Goal: Task Accomplishment & Management: Manage account settings

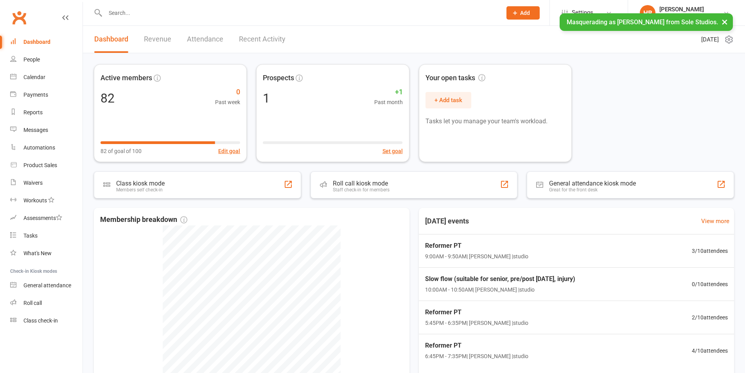
click at [720, 21] on button "×" at bounding box center [725, 21] width 14 height 17
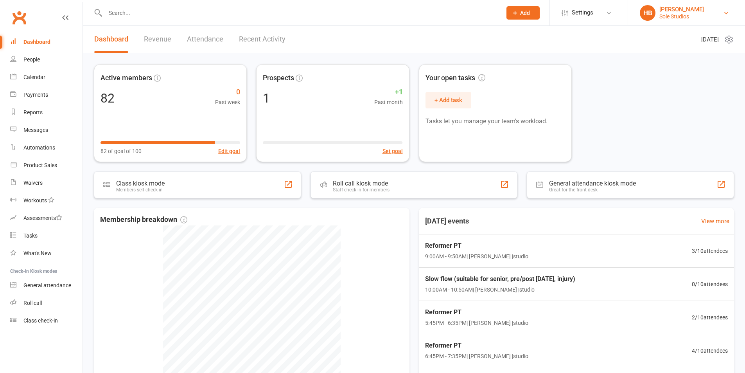
click at [682, 10] on div "[PERSON_NAME]" at bounding box center [681, 9] width 45 height 7
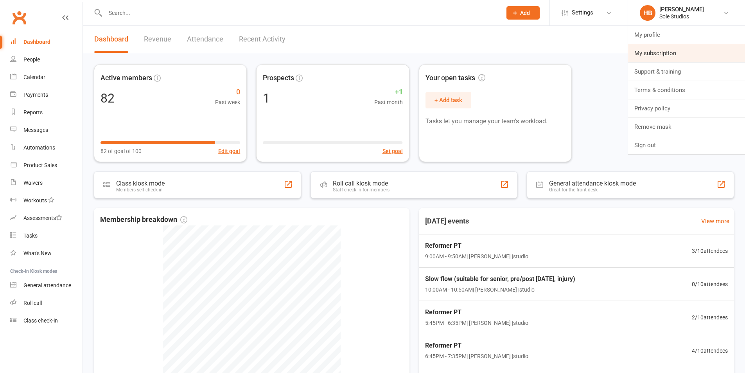
click at [667, 55] on link "My subscription" at bounding box center [686, 53] width 117 height 18
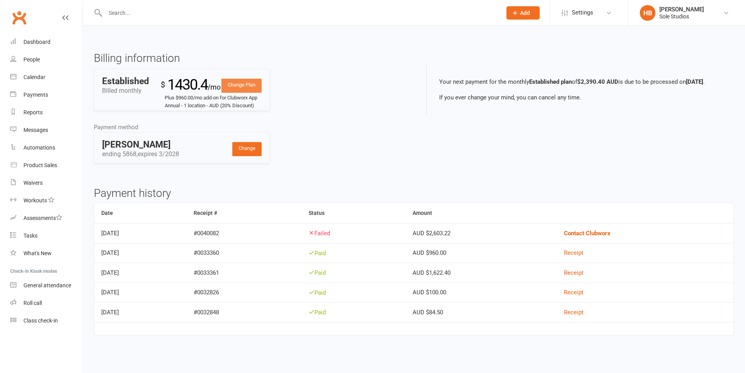
click at [238, 84] on link "Change Plan" at bounding box center [241, 86] width 40 height 14
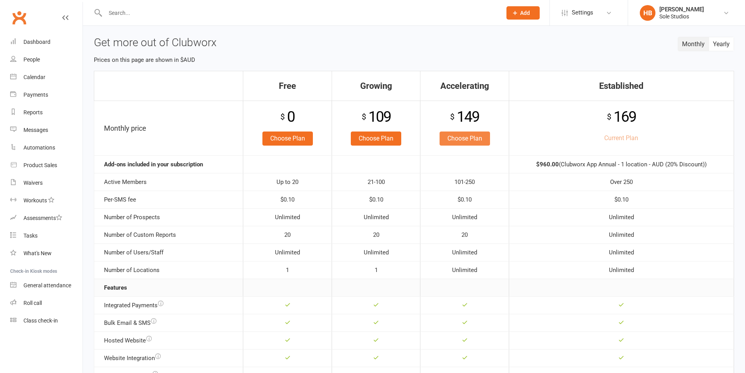
click at [465, 140] on link "Choose Plan" at bounding box center [465, 138] width 50 height 14
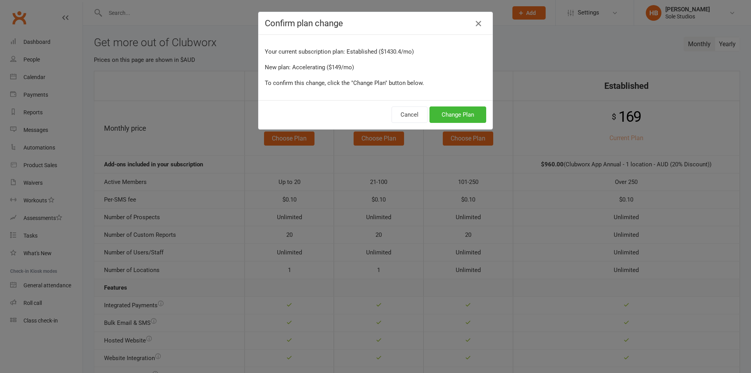
click at [476, 23] on icon "button" at bounding box center [478, 23] width 9 height 9
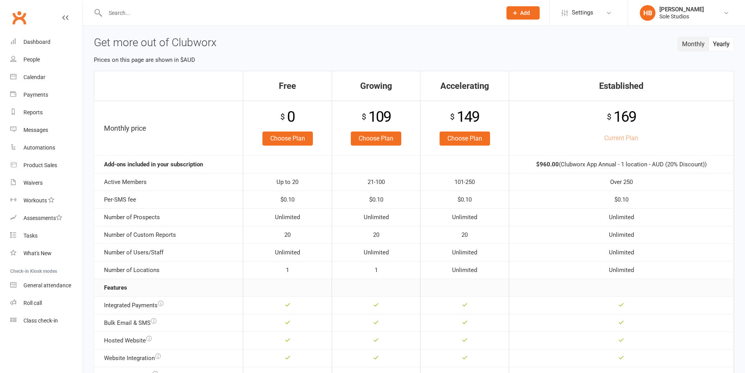
click at [718, 47] on button "Yearly" at bounding box center [721, 44] width 25 height 14
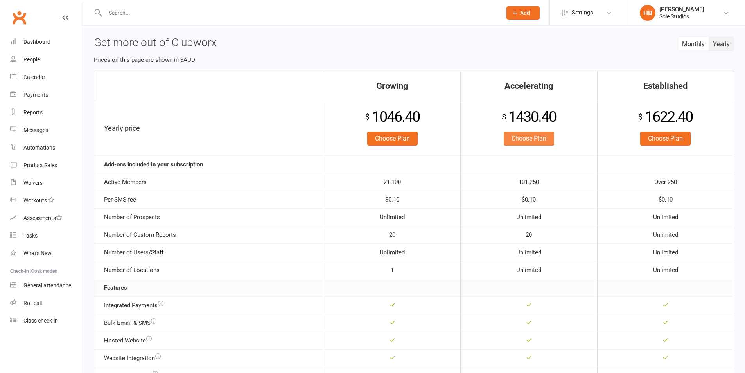
click at [544, 139] on link "Choose Plan" at bounding box center [529, 138] width 50 height 14
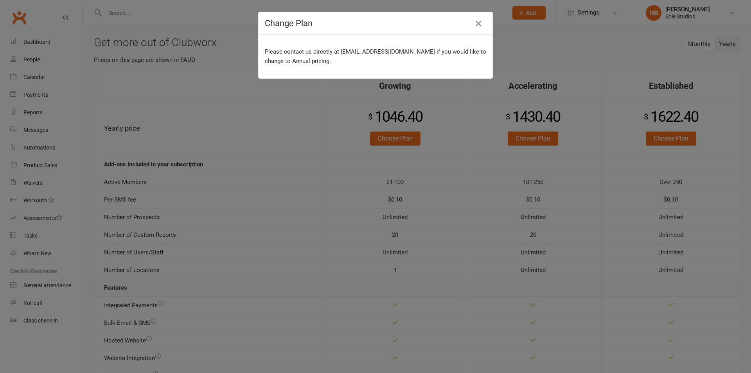
click at [477, 22] on icon "button" at bounding box center [478, 23] width 9 height 9
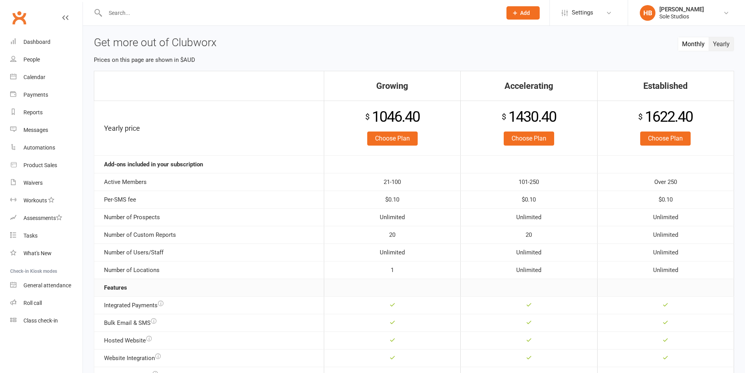
click at [689, 44] on button "Monthly" at bounding box center [693, 44] width 31 height 14
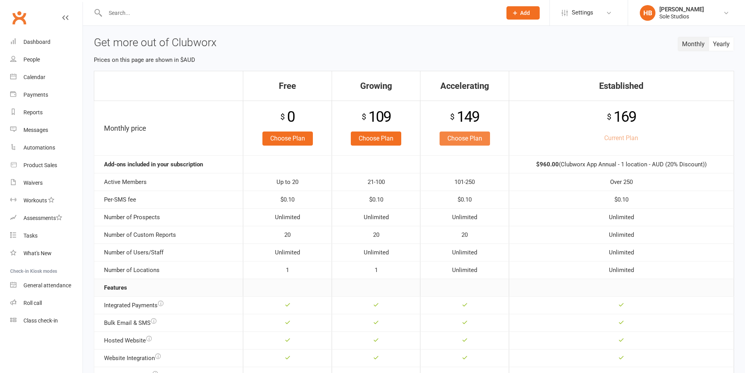
click at [469, 138] on link "Choose Plan" at bounding box center [465, 138] width 50 height 14
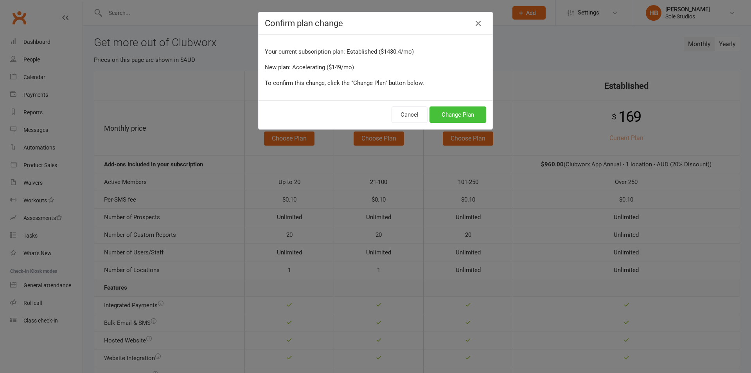
click at [458, 115] on button "Change Plan" at bounding box center [457, 114] width 57 height 16
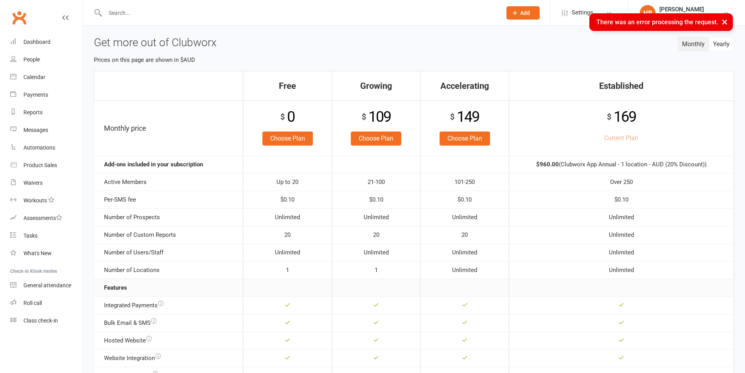
click at [727, 22] on button "×" at bounding box center [725, 21] width 14 height 17
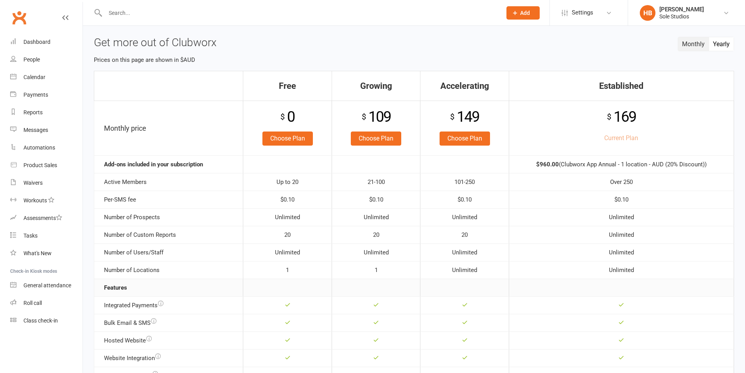
click at [714, 47] on button "Yearly" at bounding box center [721, 44] width 25 height 14
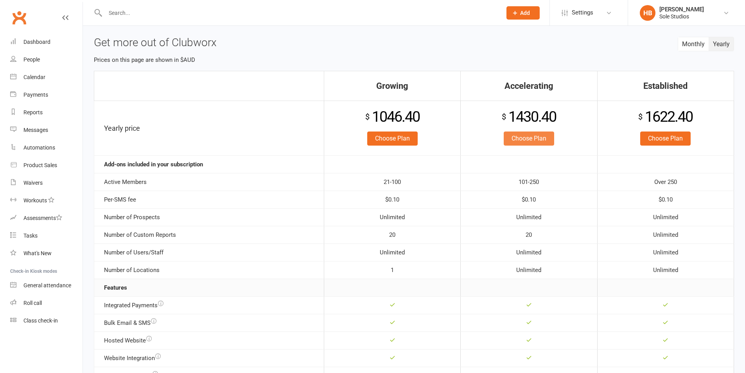
click at [531, 144] on link "Choose Plan" at bounding box center [529, 138] width 50 height 14
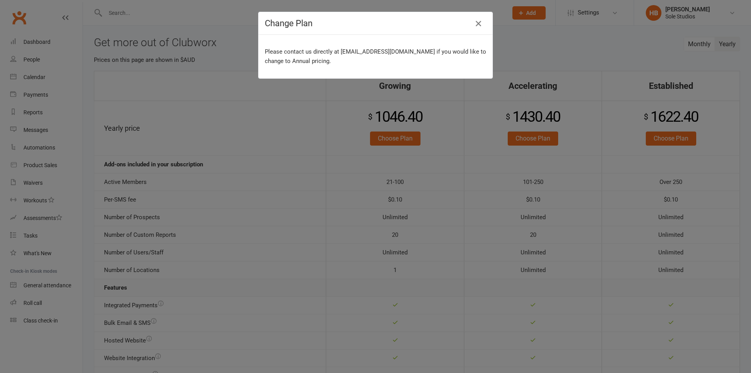
click at [474, 25] on icon "button" at bounding box center [478, 23] width 9 height 9
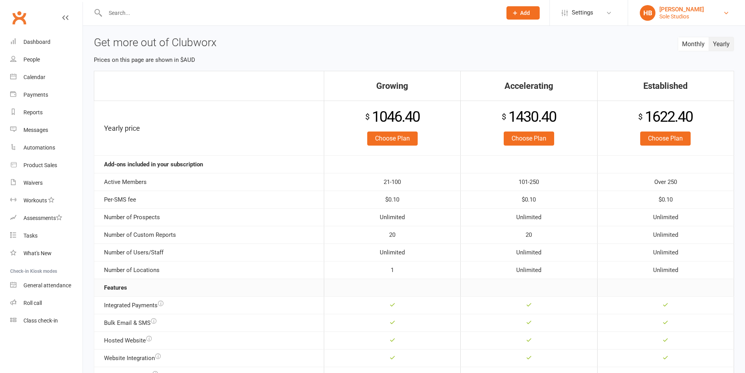
click at [686, 16] on div "Sole Studios" at bounding box center [681, 16] width 45 height 7
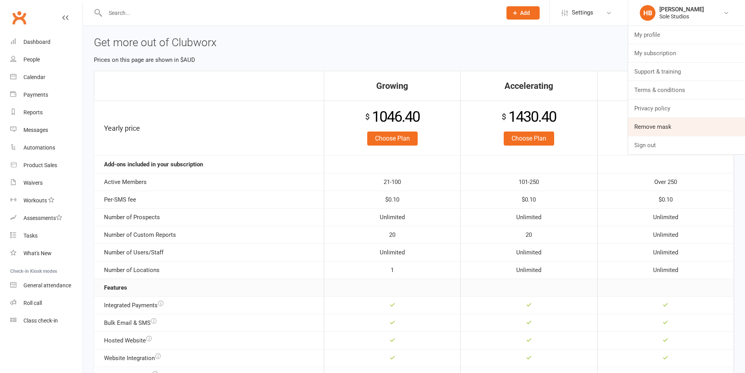
click at [652, 122] on link "Remove mask" at bounding box center [686, 127] width 117 height 18
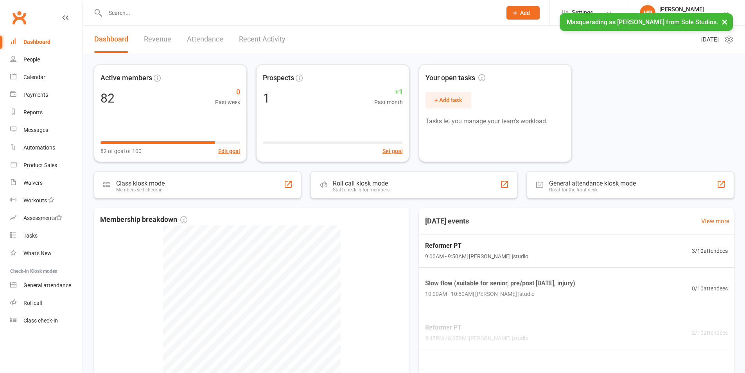
click at [731, 21] on button "×" at bounding box center [725, 21] width 14 height 17
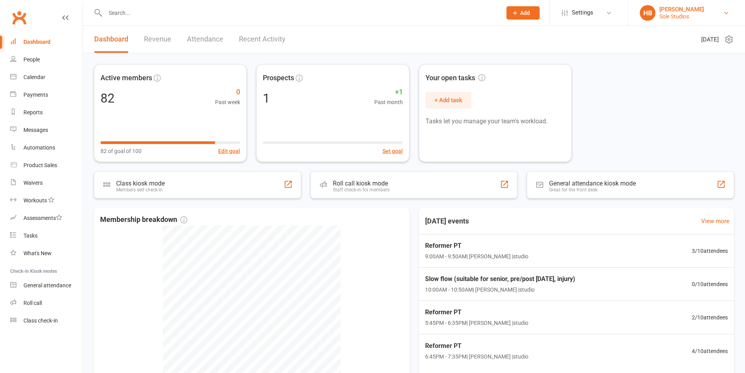
click at [666, 10] on div "[PERSON_NAME]" at bounding box center [681, 9] width 45 height 7
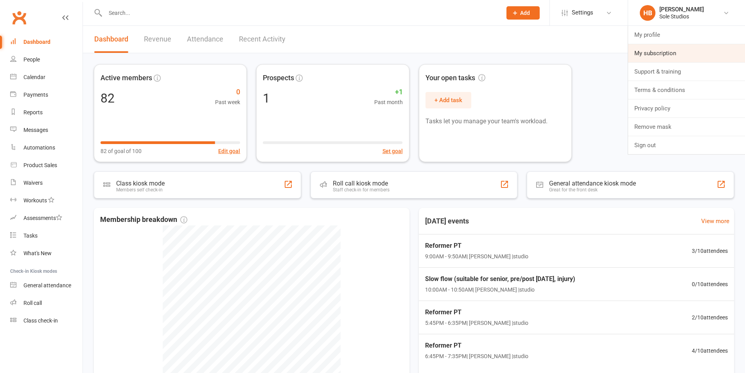
click at [663, 55] on link "My subscription" at bounding box center [686, 53] width 117 height 18
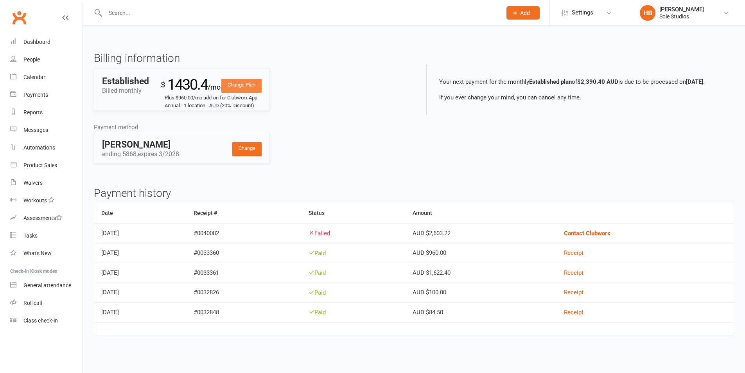
click at [243, 83] on link "Change Plan" at bounding box center [241, 86] width 40 height 14
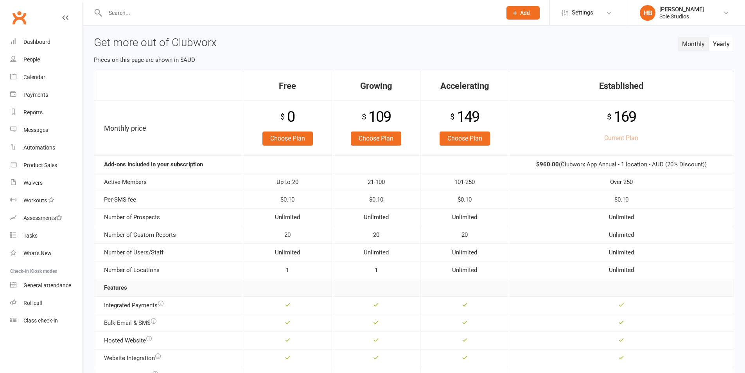
click at [728, 47] on button "Yearly" at bounding box center [721, 44] width 25 height 14
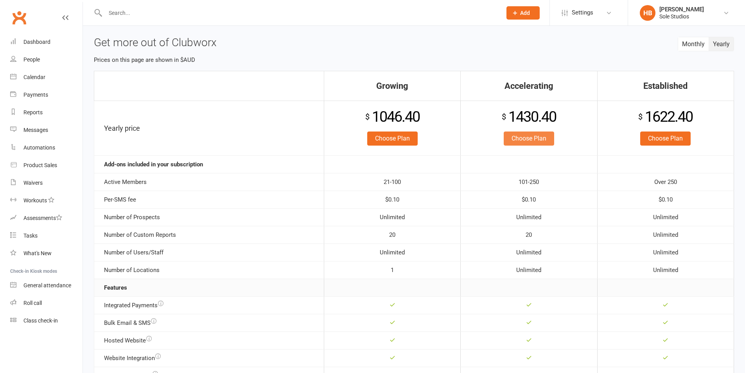
click at [520, 135] on link "Choose Plan" at bounding box center [529, 138] width 50 height 14
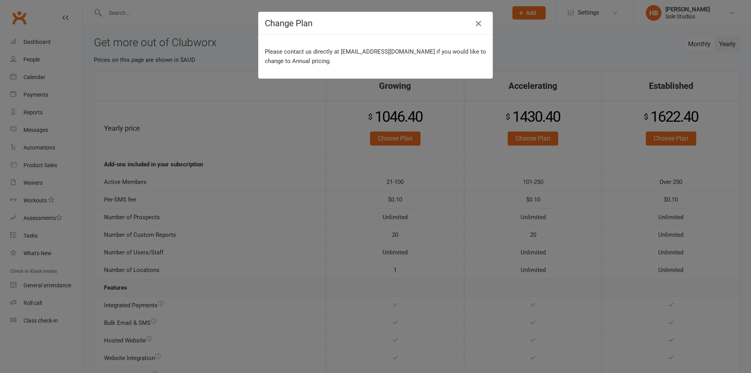
click at [475, 26] on icon "button" at bounding box center [478, 23] width 9 height 9
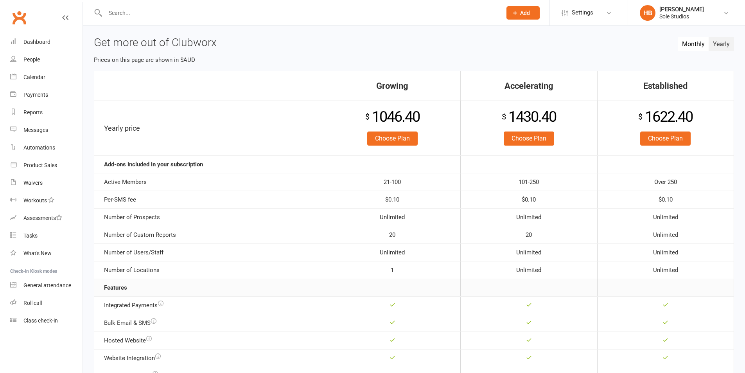
click at [694, 45] on button "Monthly" at bounding box center [693, 44] width 31 height 14
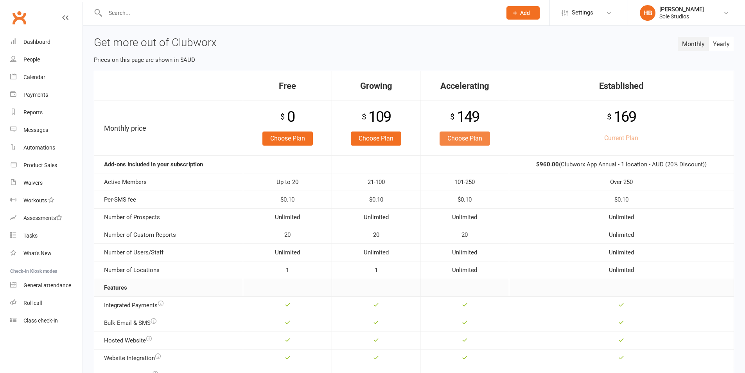
click at [474, 135] on link "Choose Plan" at bounding box center [465, 138] width 50 height 14
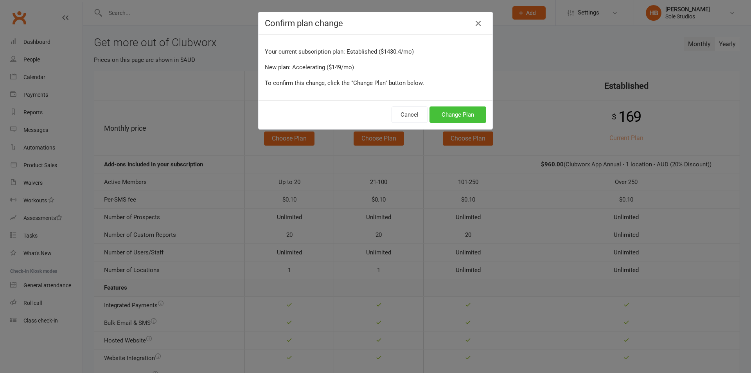
click at [442, 114] on button "Change Plan" at bounding box center [457, 114] width 57 height 16
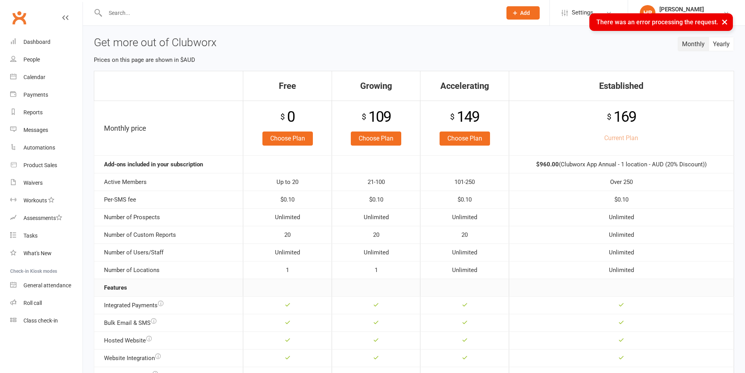
click at [726, 20] on button "×" at bounding box center [725, 21] width 14 height 17
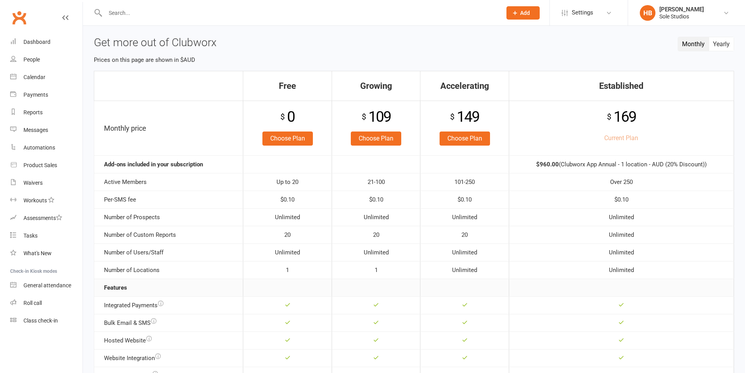
click at [688, 42] on button "Monthly" at bounding box center [693, 44] width 31 height 14
click at [688, 49] on button "Monthly" at bounding box center [693, 44] width 31 height 14
click at [718, 44] on button "Yearly" at bounding box center [721, 44] width 25 height 14
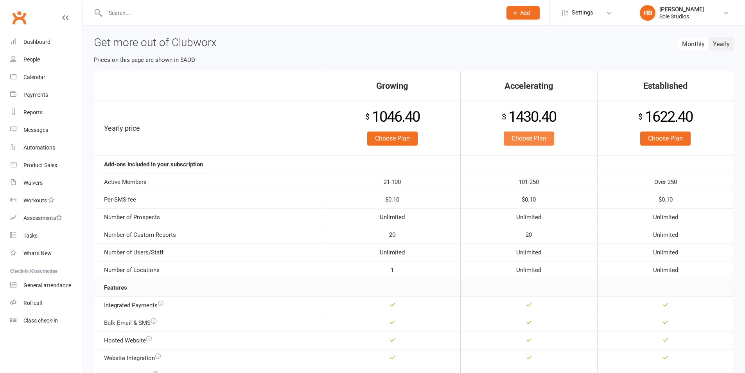
click at [535, 140] on link "Choose Plan" at bounding box center [529, 138] width 50 height 14
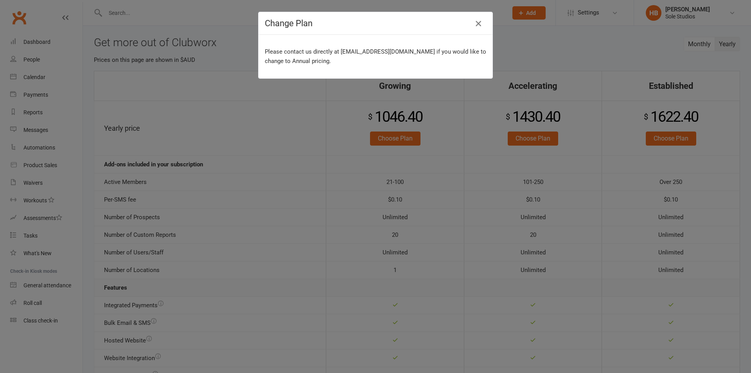
click at [474, 24] on icon "button" at bounding box center [478, 23] width 9 height 9
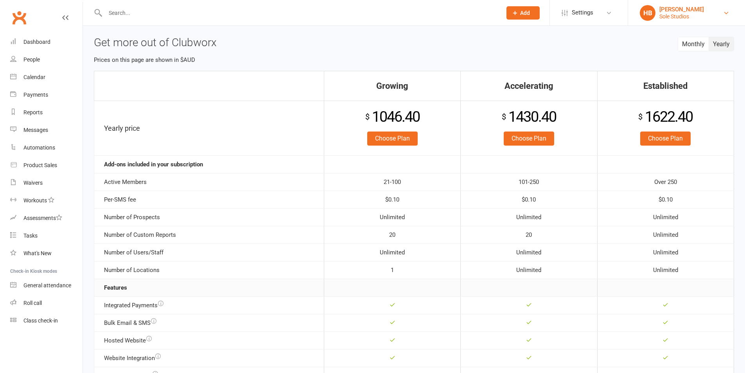
click at [674, 17] on div "Sole Studios" at bounding box center [681, 16] width 45 height 7
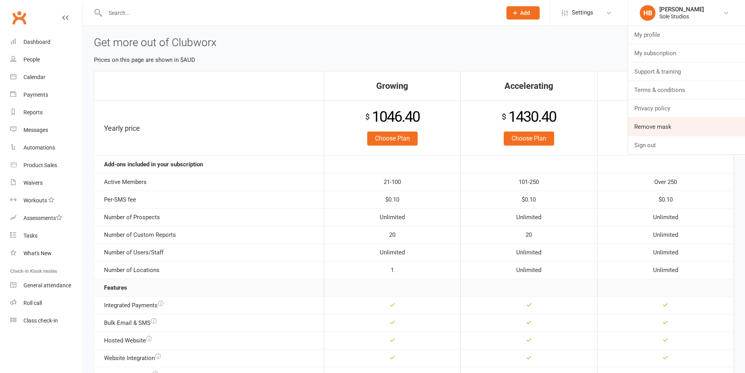
click at [661, 122] on link "Remove mask" at bounding box center [686, 127] width 117 height 18
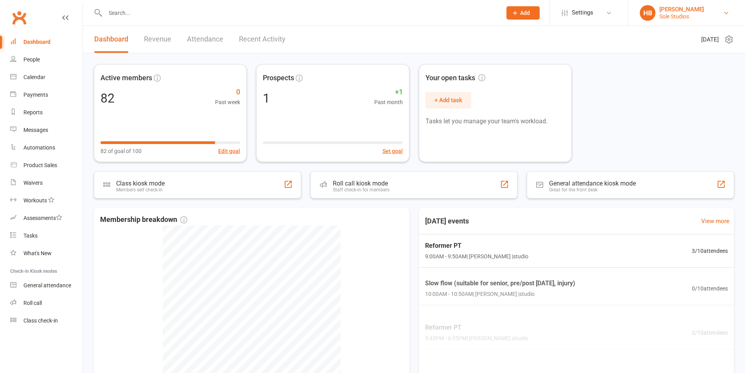
click at [663, 7] on div "[PERSON_NAME]" at bounding box center [681, 9] width 45 height 7
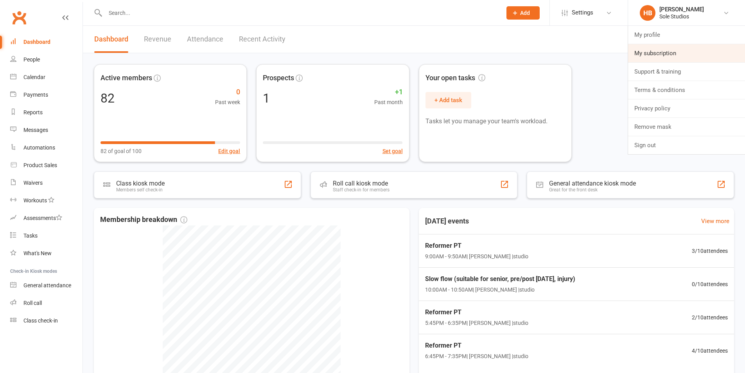
click at [679, 57] on link "My subscription" at bounding box center [686, 53] width 117 height 18
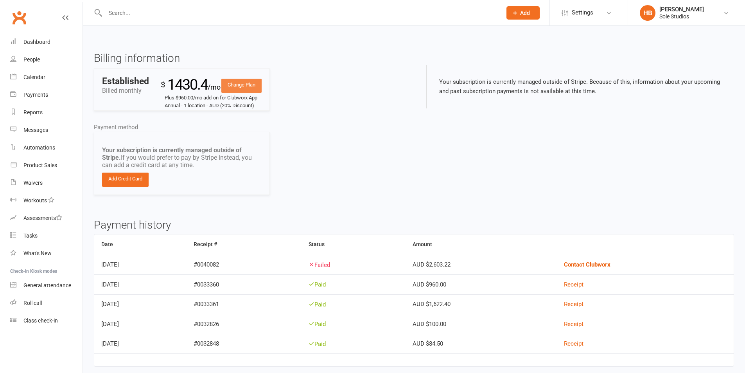
click at [238, 83] on link "Change Plan" at bounding box center [241, 86] width 40 height 14
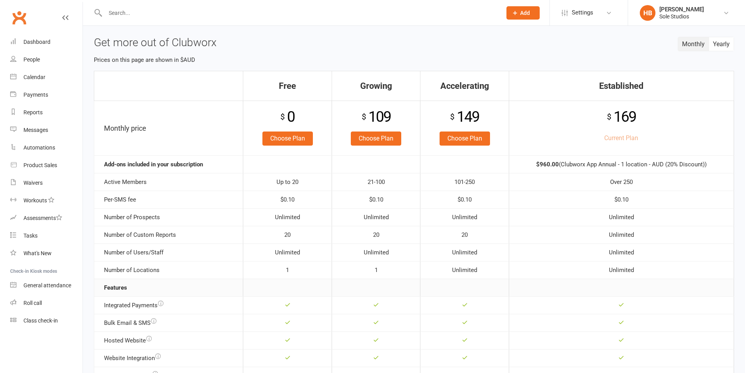
click at [734, 43] on div "Monthly Yearly Get more out of Clubworx Prices on this page are shown in $AUD F…" at bounding box center [414, 324] width 662 height 597
click at [724, 44] on button "Yearly" at bounding box center [721, 44] width 25 height 14
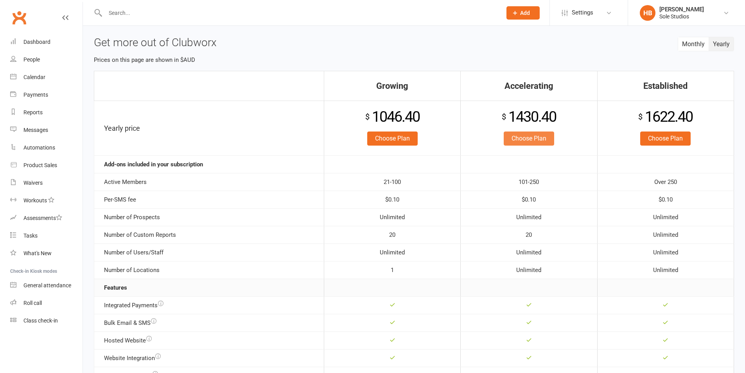
click at [530, 136] on link "Choose Plan" at bounding box center [529, 138] width 50 height 14
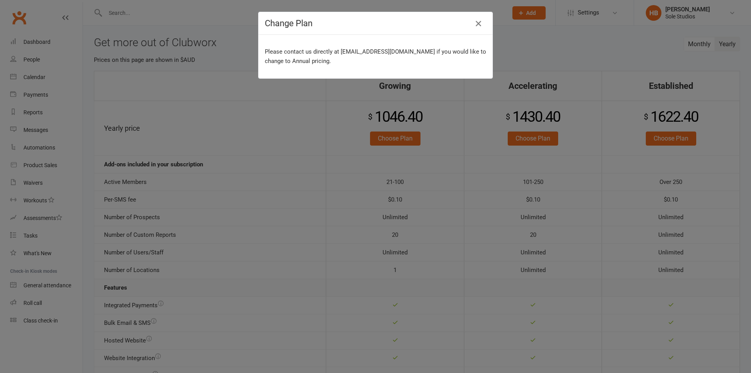
click at [479, 25] on icon "button" at bounding box center [478, 23] width 9 height 9
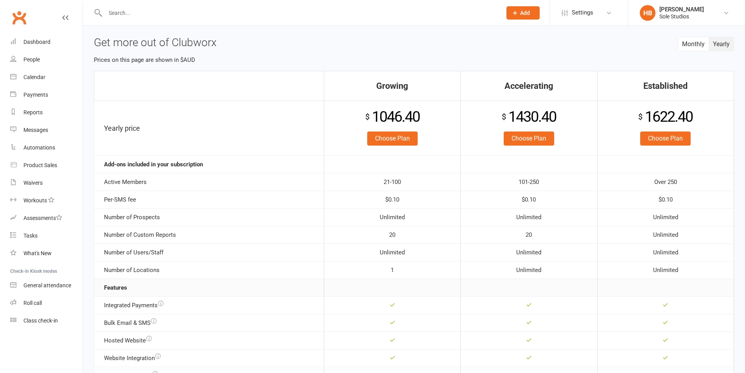
click at [677, 45] on h3 "Get more out of Clubworx" at bounding box center [414, 43] width 640 height 12
click at [694, 44] on button "Monthly" at bounding box center [693, 44] width 31 height 14
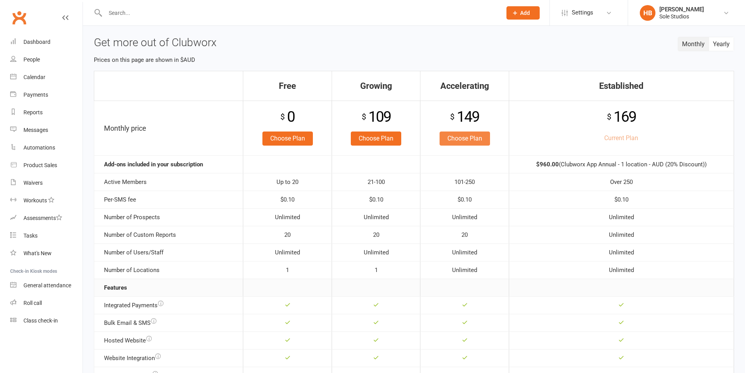
click at [473, 138] on link "Choose Plan" at bounding box center [465, 138] width 50 height 14
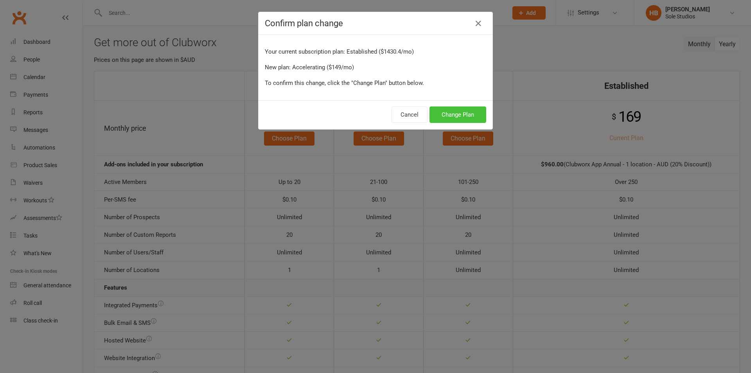
click at [456, 115] on button "Change Plan" at bounding box center [457, 114] width 57 height 16
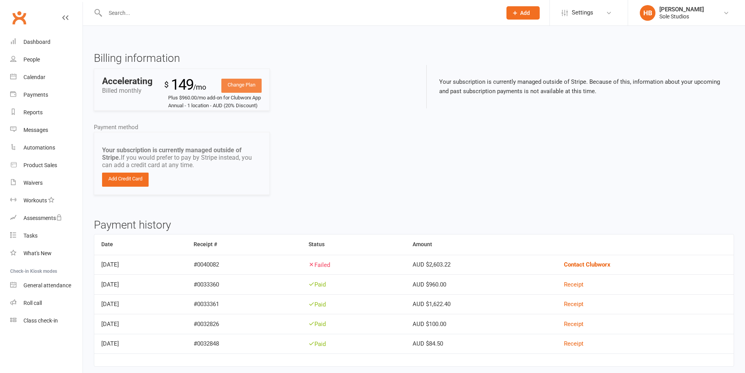
click at [243, 83] on link "Change Plan" at bounding box center [241, 86] width 40 height 14
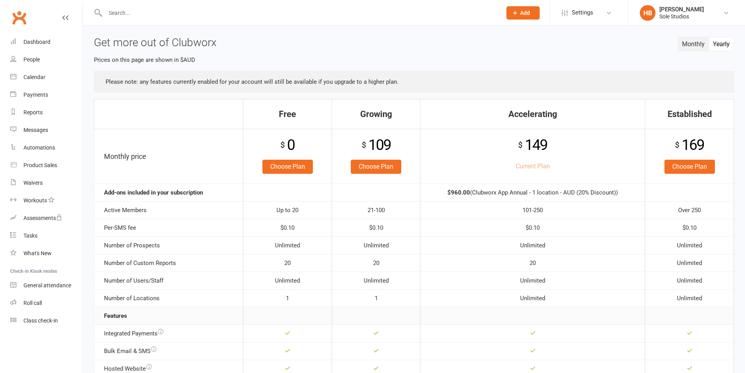
click at [713, 44] on button "Yearly" at bounding box center [721, 44] width 25 height 14
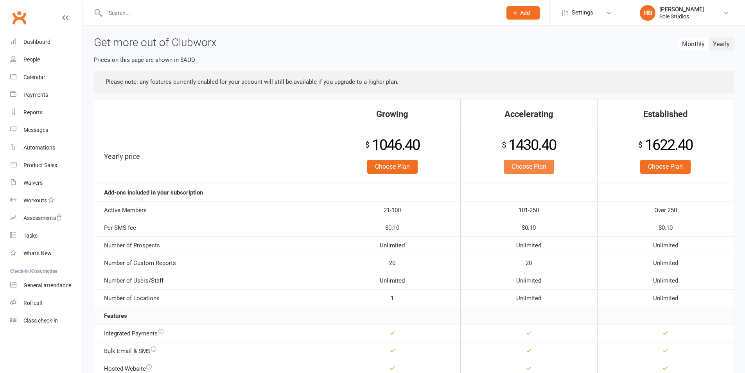
click at [543, 168] on link "Choose Plan" at bounding box center [529, 167] width 50 height 14
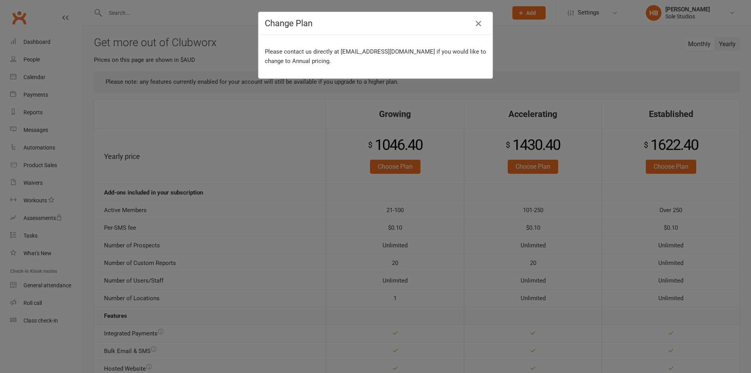
click at [476, 22] on icon "button" at bounding box center [478, 23] width 9 height 9
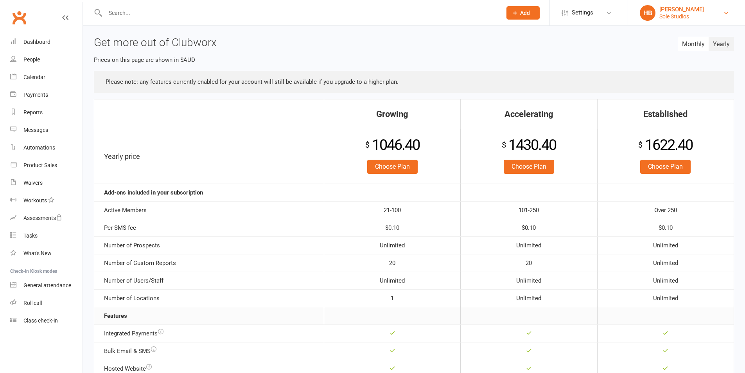
click at [667, 10] on div "[PERSON_NAME]" at bounding box center [681, 9] width 45 height 7
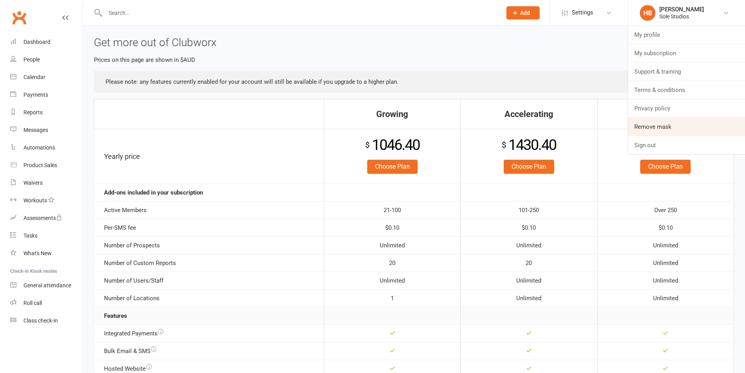
click at [660, 119] on link "Remove mask" at bounding box center [686, 127] width 117 height 18
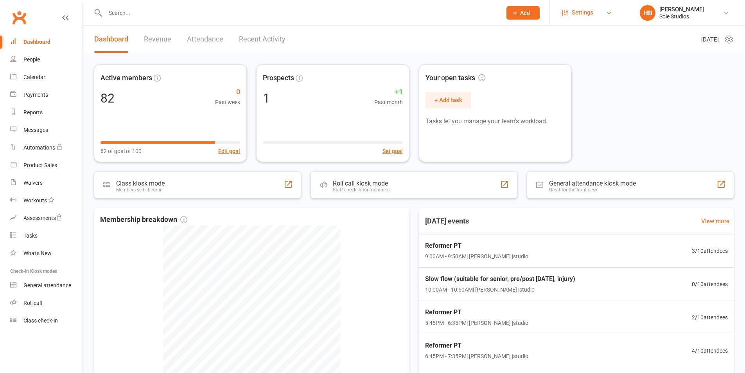
click at [596, 6] on link "Settings" at bounding box center [589, 13] width 54 height 18
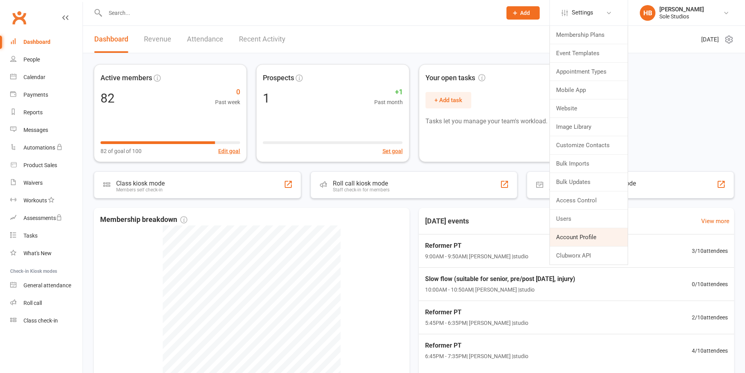
click at [583, 232] on link "Account Profile" at bounding box center [589, 237] width 78 height 18
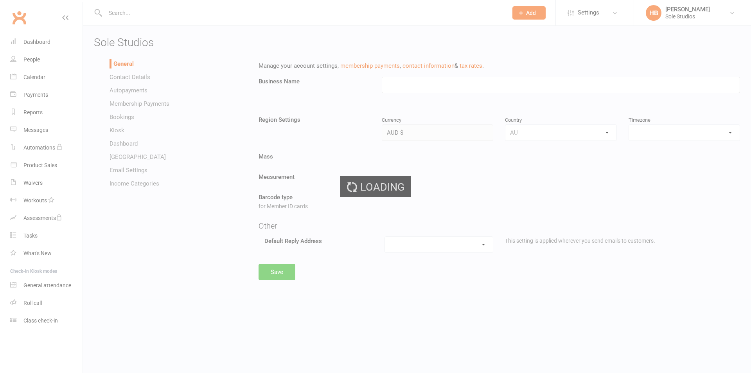
type input "Sole Studios"
select select "[GEOGRAPHIC_DATA]/[GEOGRAPHIC_DATA]"
select select "[EMAIL_ADDRESS][DOMAIN_NAME]"
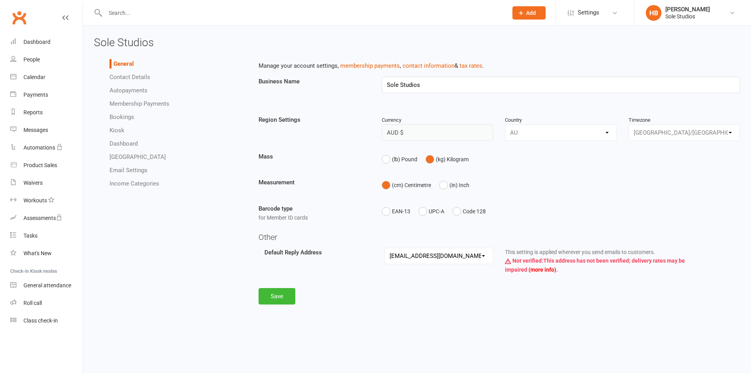
click at [133, 92] on link "Autopayments" at bounding box center [129, 90] width 38 height 7
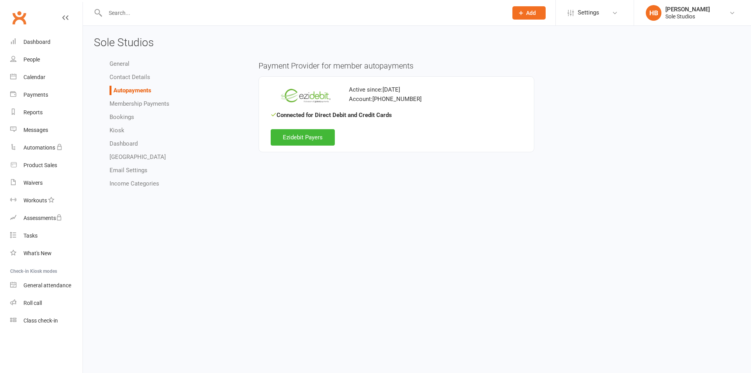
click at [130, 82] on ul "General Contact Details Autopayments Membership Payments Bookings Kiosk Dashboa…" at bounding box center [170, 123] width 153 height 129
click at [124, 76] on link "Contact Details" at bounding box center [130, 77] width 41 height 7
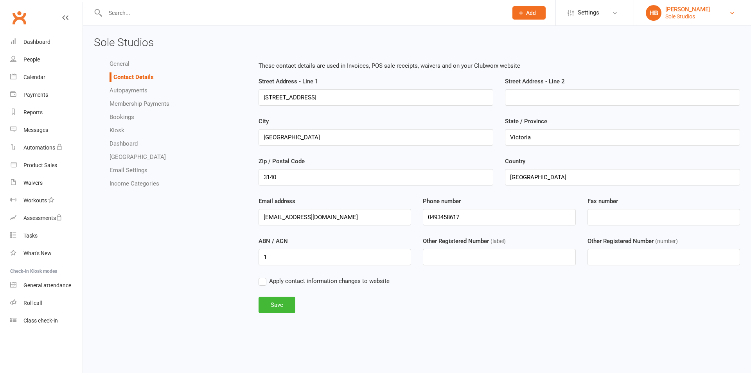
click at [678, 16] on div "Sole Studios" at bounding box center [687, 16] width 45 height 7
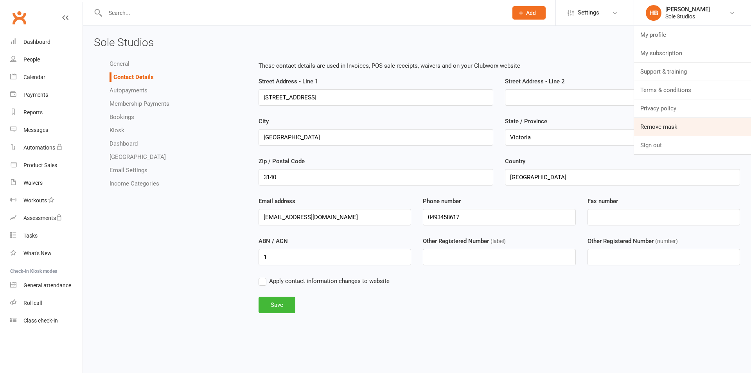
click at [667, 127] on link "Remove mask" at bounding box center [692, 127] width 117 height 18
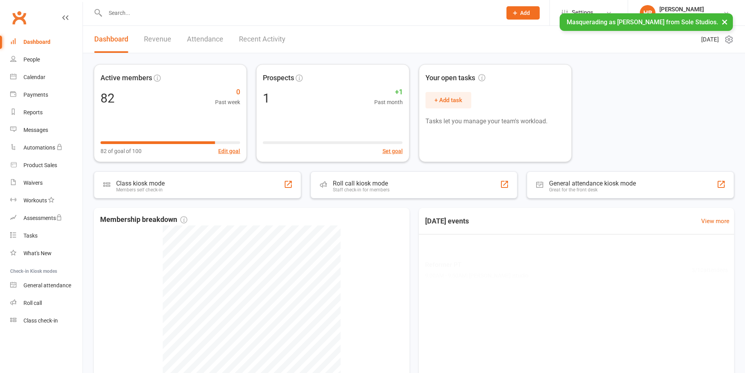
click at [733, 22] on div "Masquerading as Holly Bray from Sole Studios. ×" at bounding box center [646, 22] width 173 height 18
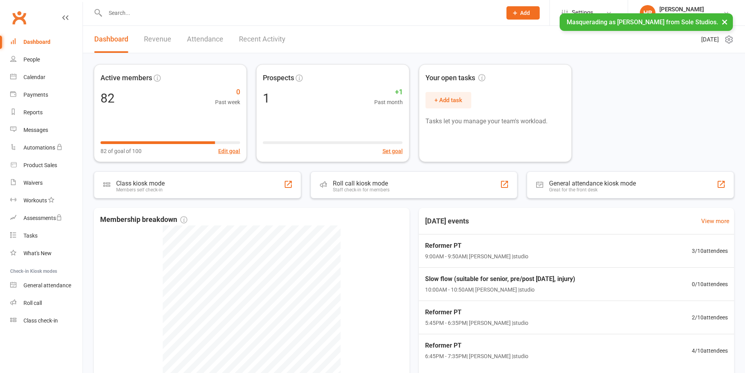
click at [724, 20] on button "×" at bounding box center [725, 21] width 14 height 17
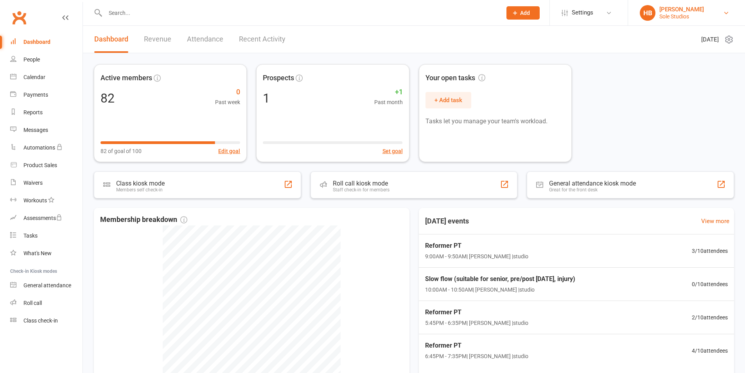
click at [671, 12] on div "Holly Bray" at bounding box center [681, 9] width 45 height 7
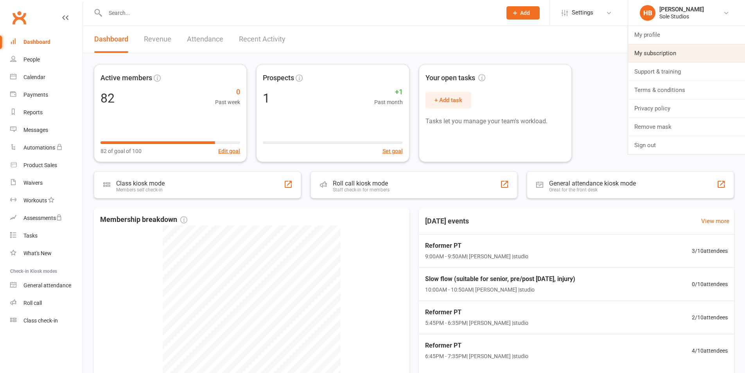
click at [676, 58] on link "My subscription" at bounding box center [686, 53] width 117 height 18
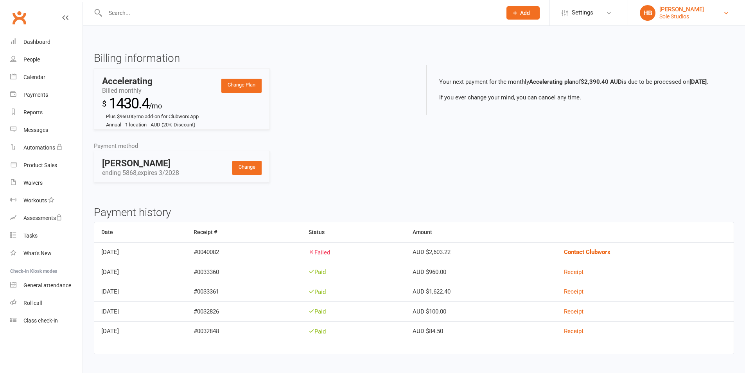
click at [663, 15] on div "Sole Studios" at bounding box center [681, 16] width 45 height 7
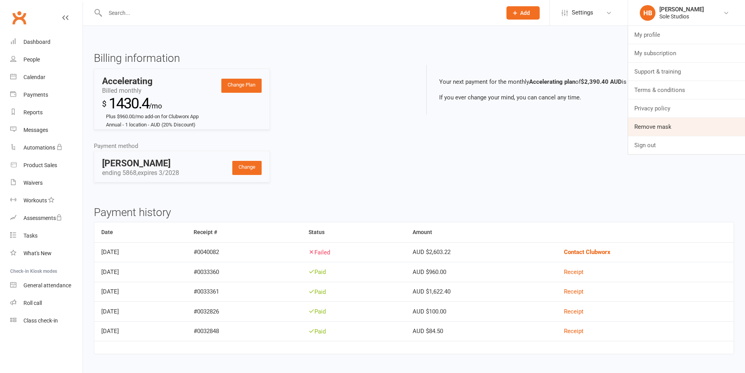
click at [661, 126] on link "Remove mask" at bounding box center [686, 127] width 117 height 18
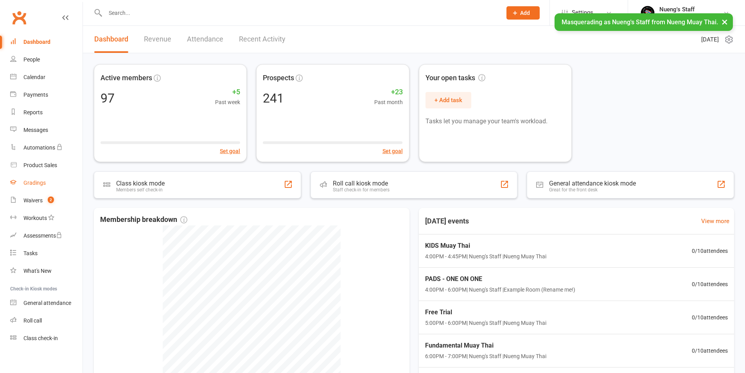
click at [36, 188] on link "Gradings" at bounding box center [46, 183] width 72 height 18
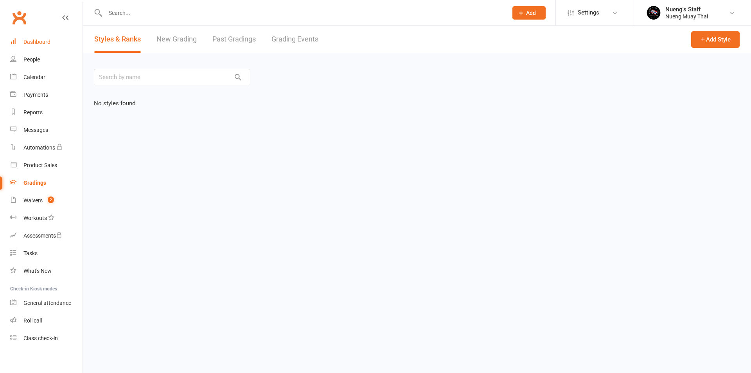
click at [29, 40] on div "Dashboard" at bounding box center [36, 42] width 27 height 6
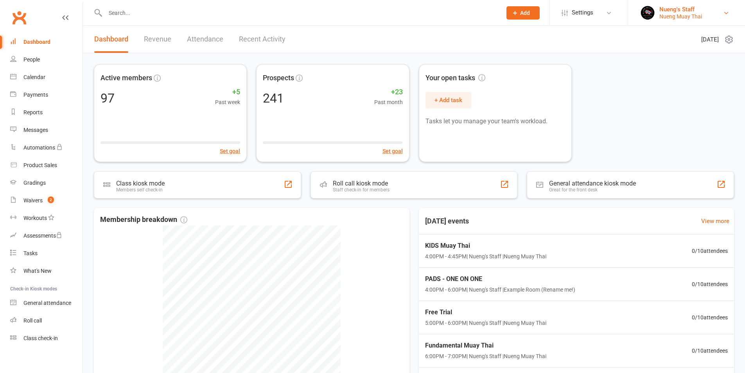
click at [703, 14] on link "Nueng's Staff Nueng Muay Thai" at bounding box center [686, 13] width 93 height 16
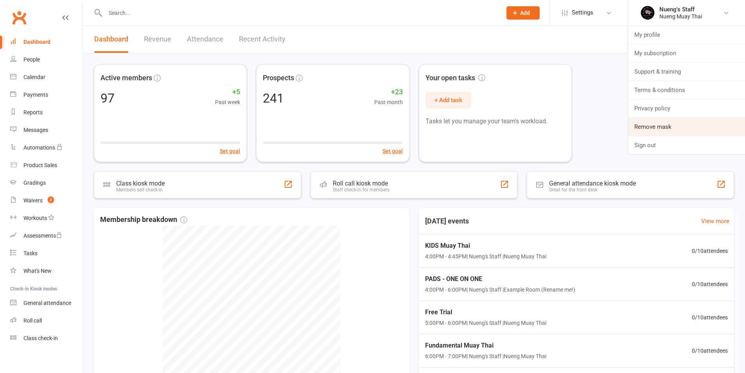
click at [670, 123] on link "Remove mask" at bounding box center [686, 127] width 117 height 18
